Goal: Information Seeking & Learning: Learn about a topic

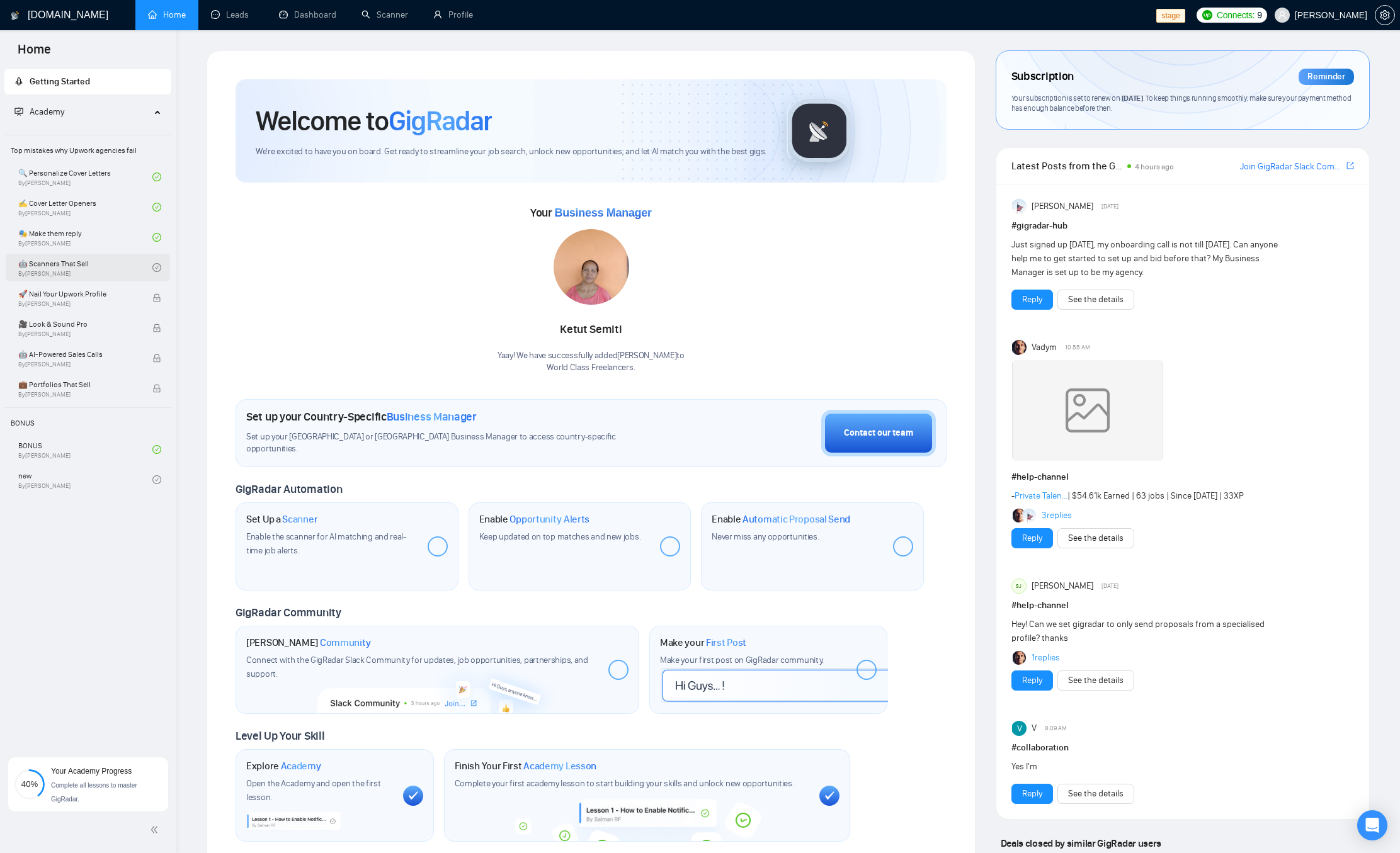
scroll to position [217, 0]
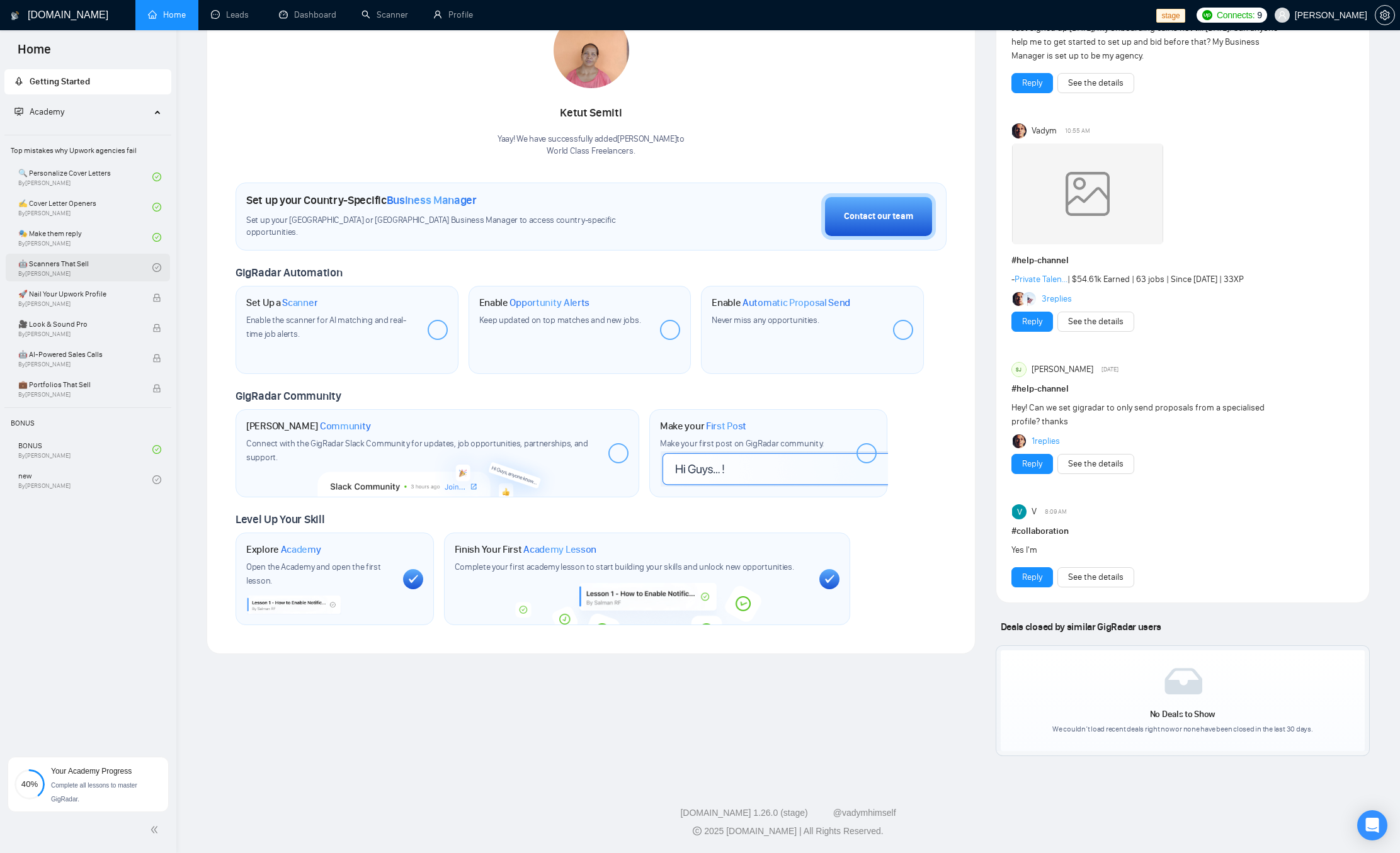
click at [87, 262] on link "🤖 Scanners That Sell By [PERSON_NAME]" at bounding box center [85, 268] width 134 height 28
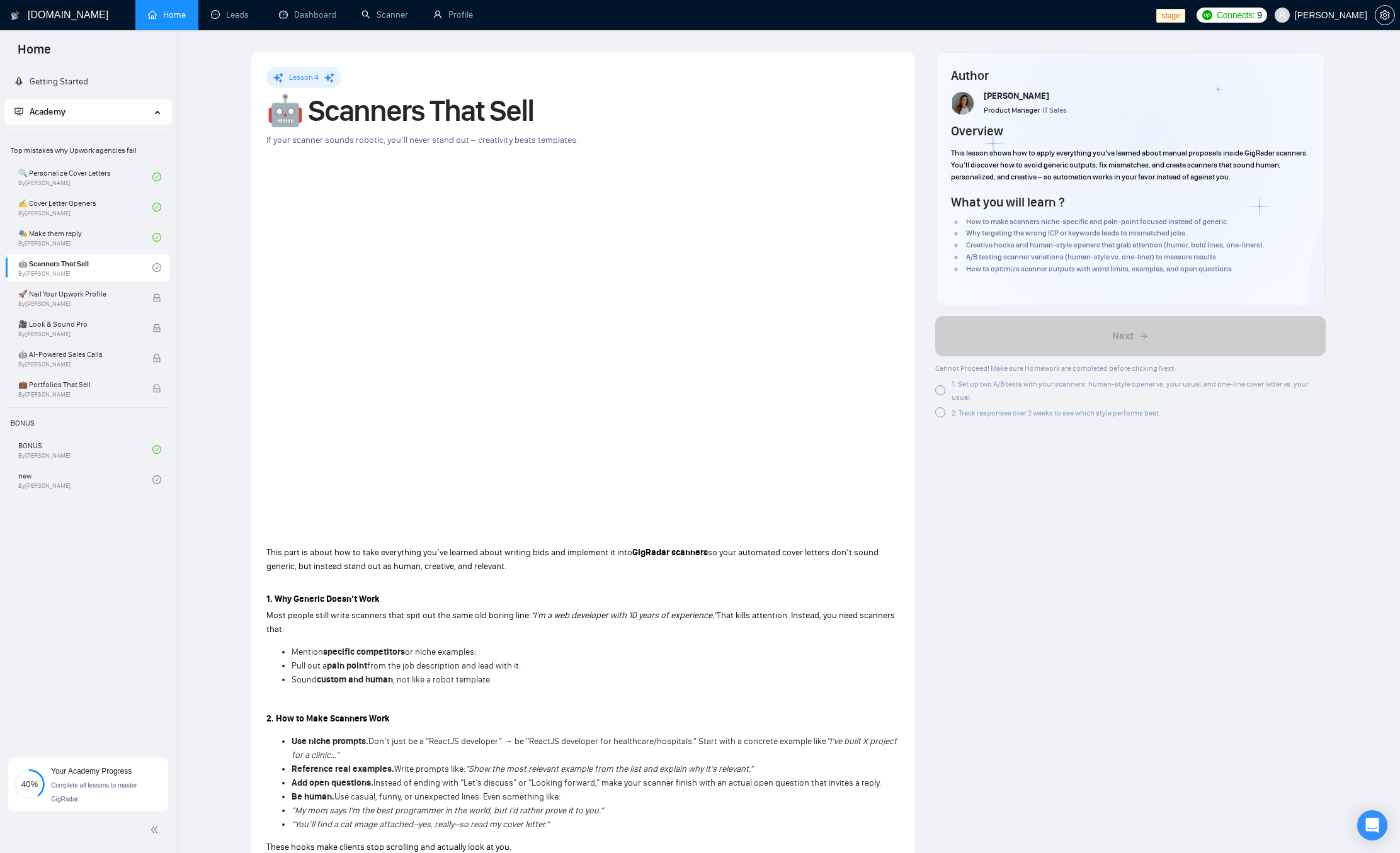
click at [992, 384] on span "1. Set up two A/B tests with your scanners: human-style opener vs. your usual, …" at bounding box center [1130, 390] width 357 height 22
drag, startPoint x: 1024, startPoint y: 417, endPoint x: 1010, endPoint y: 419, distance: 14.1
click at [1024, 417] on span "2. Track responses over 2 weeks to see which style performs best." at bounding box center [1056, 413] width 209 height 9
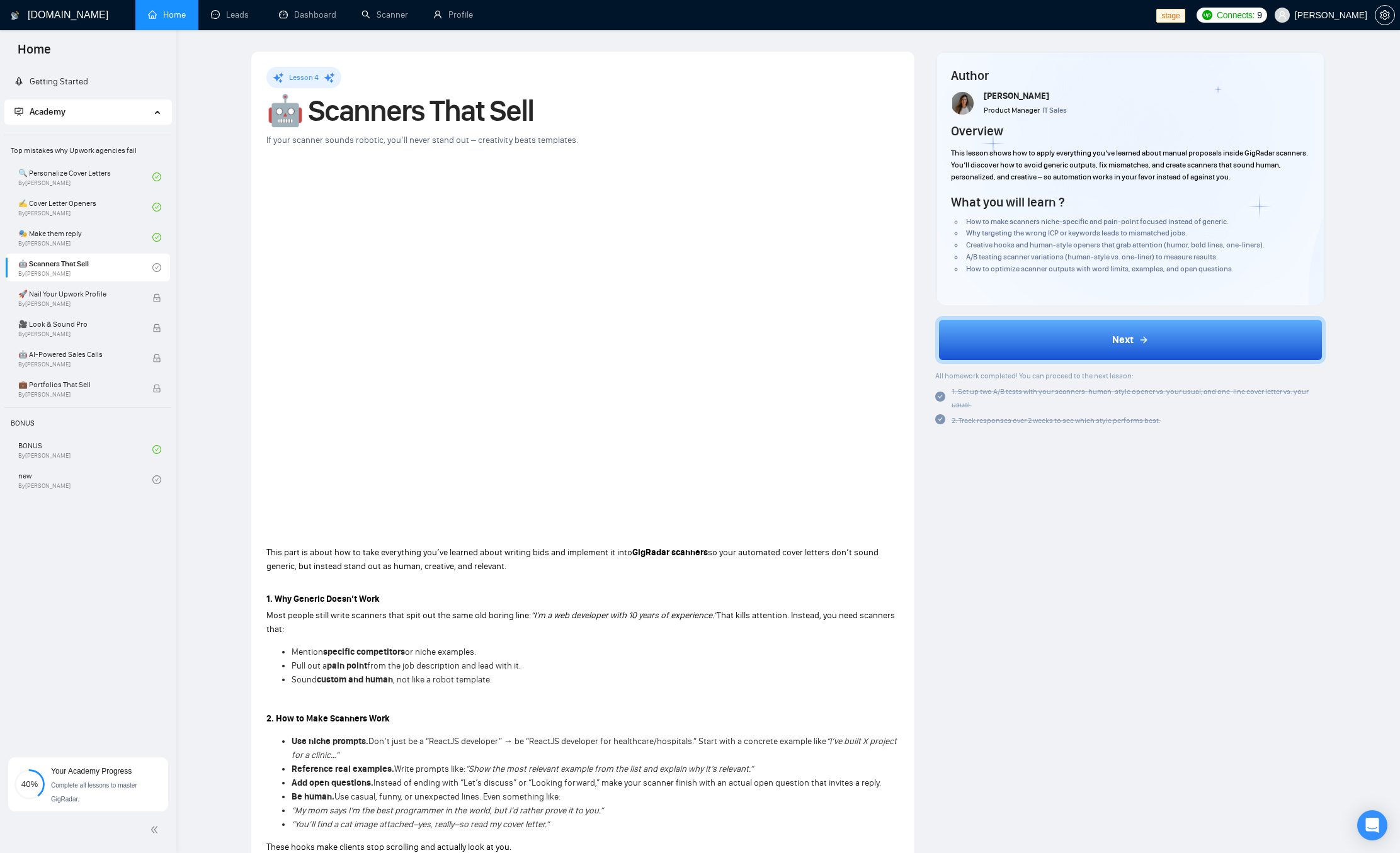
click at [1164, 345] on button "Next" at bounding box center [1130, 340] width 390 height 48
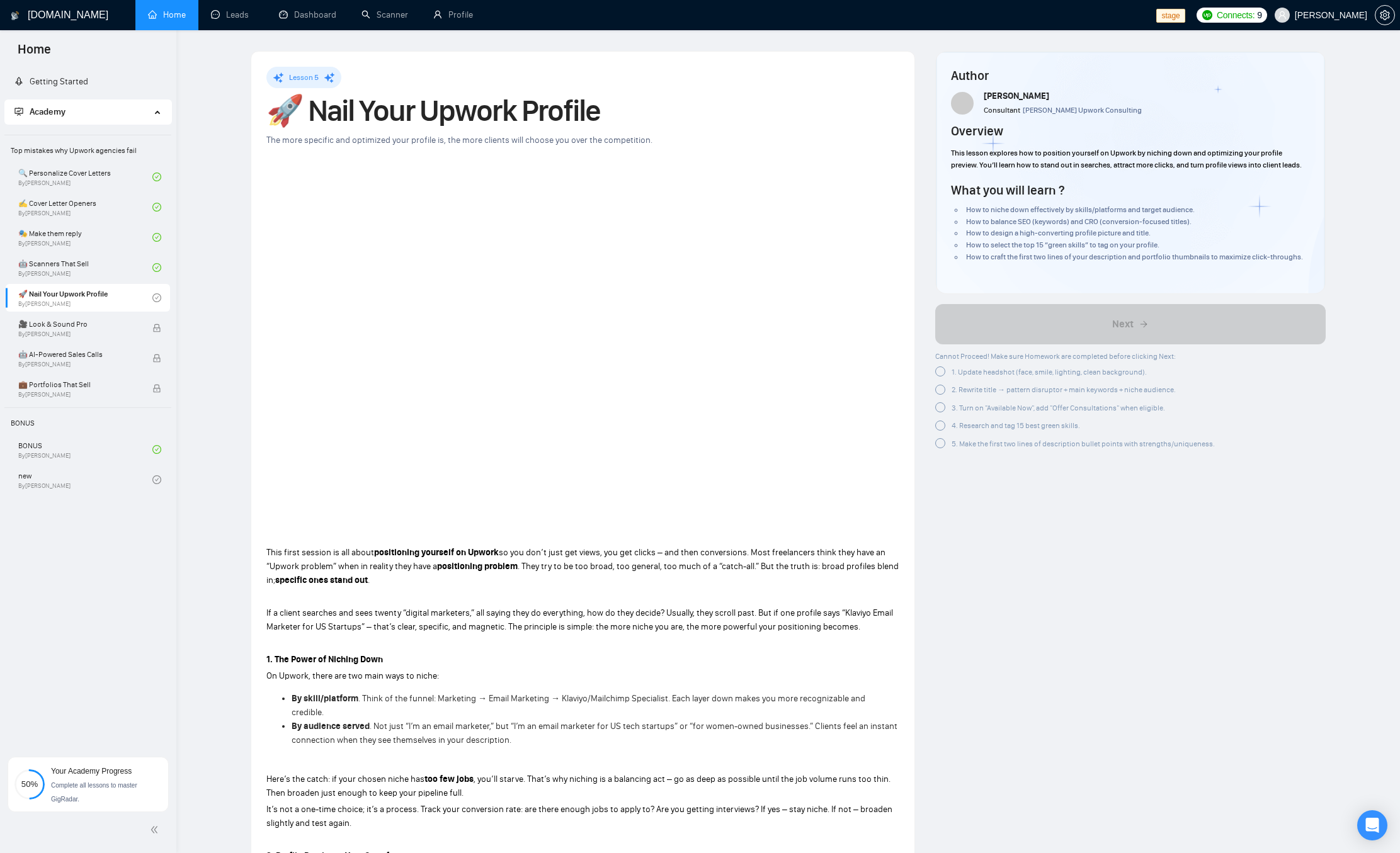
click at [959, 370] on span "1. Update headshot (face, smile, lighting, clean background)." at bounding box center [1049, 372] width 195 height 9
click at [972, 384] on span "2. Rewrite title → pattern disruptor + main keywords + niche audience." at bounding box center [1063, 388] width 224 height 9
click at [981, 403] on span "3. Turn on "Available Now", add "Offer Consultations" when eligible." at bounding box center [1058, 403] width 213 height 9
click at [999, 429] on span "4. Research and tag 15 best green skills." at bounding box center [1016, 426] width 128 height 9
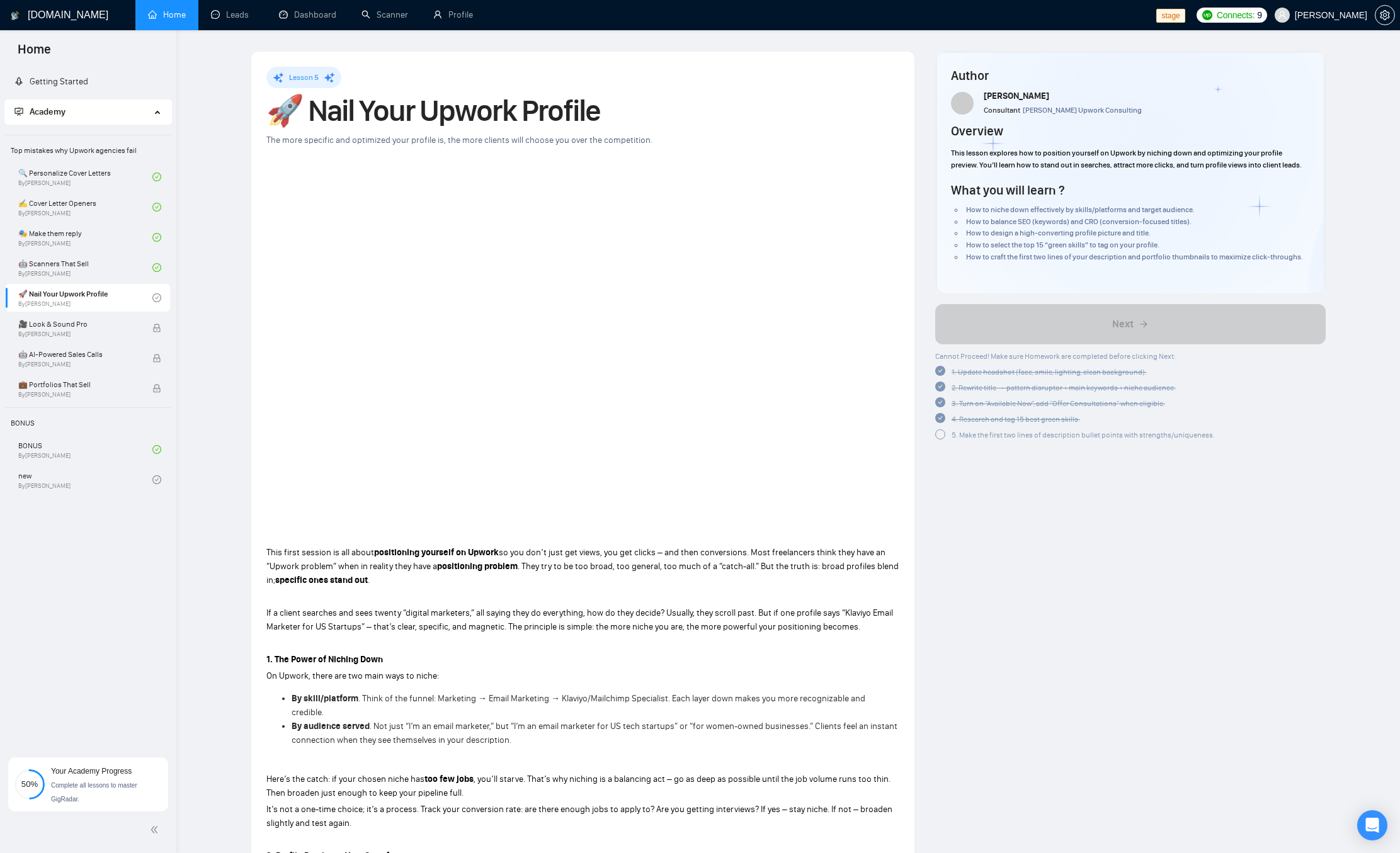
click at [970, 438] on span "5. Make the first two lines of description bullet points with strengths/uniquen…" at bounding box center [1083, 435] width 263 height 9
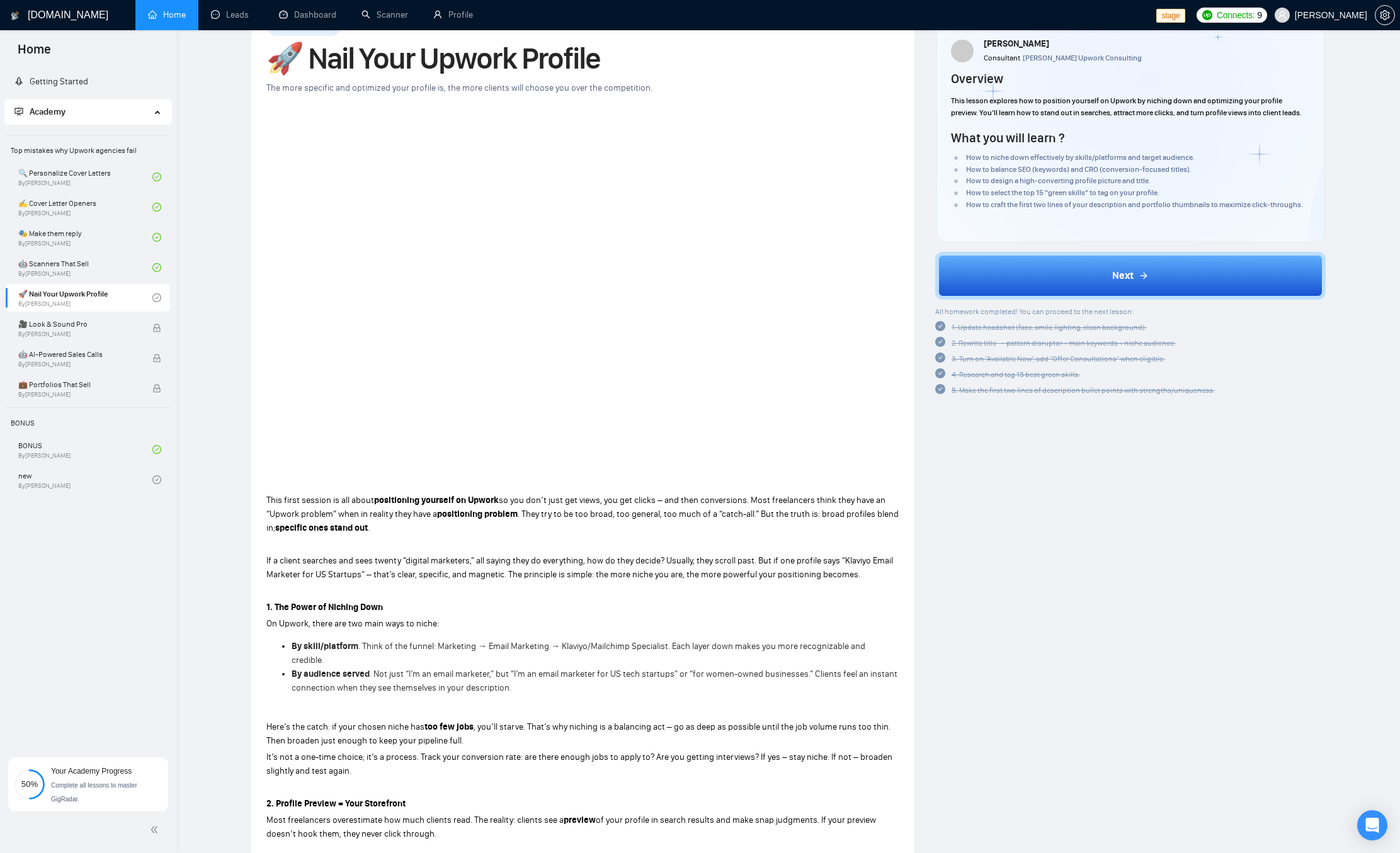
scroll to position [50, 0]
